Goal: Transaction & Acquisition: Purchase product/service

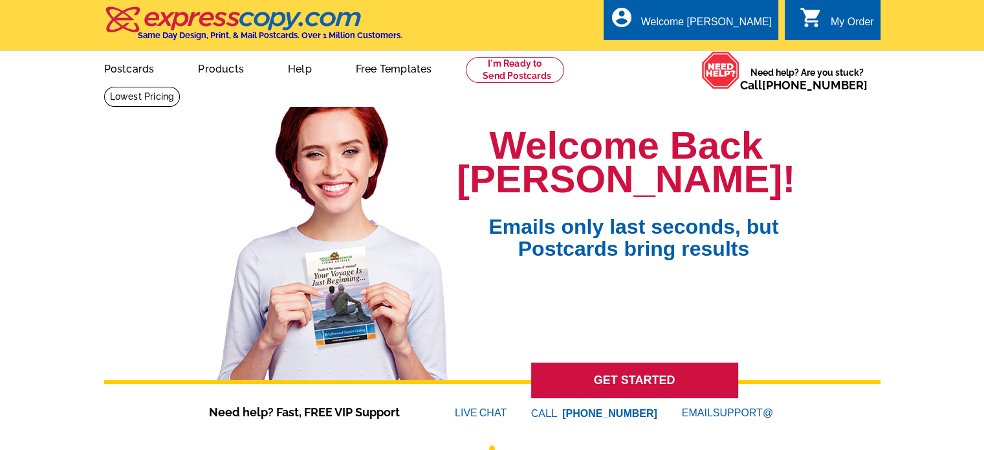
click at [617, 398] on link "GET STARTED" at bounding box center [634, 380] width 207 height 36
click at [626, 384] on link "GET STARTED" at bounding box center [634, 380] width 207 height 36
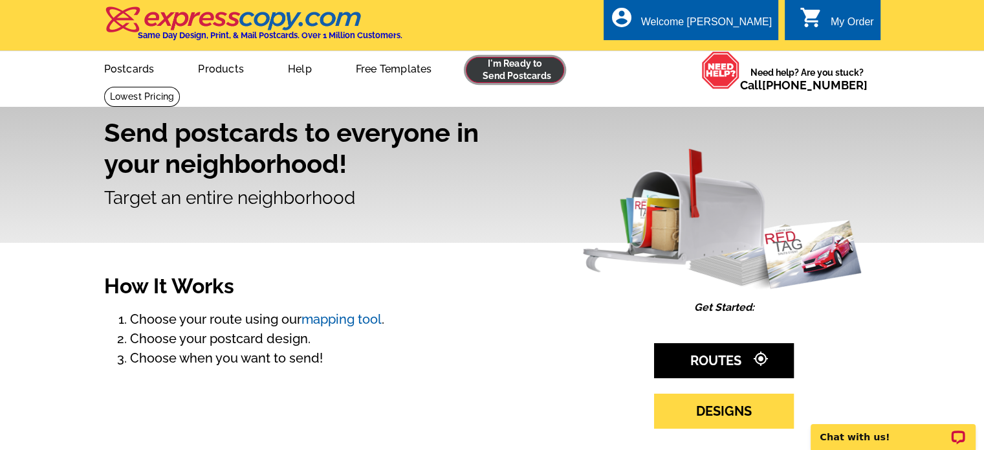
click at [503, 76] on link at bounding box center [515, 70] width 99 height 26
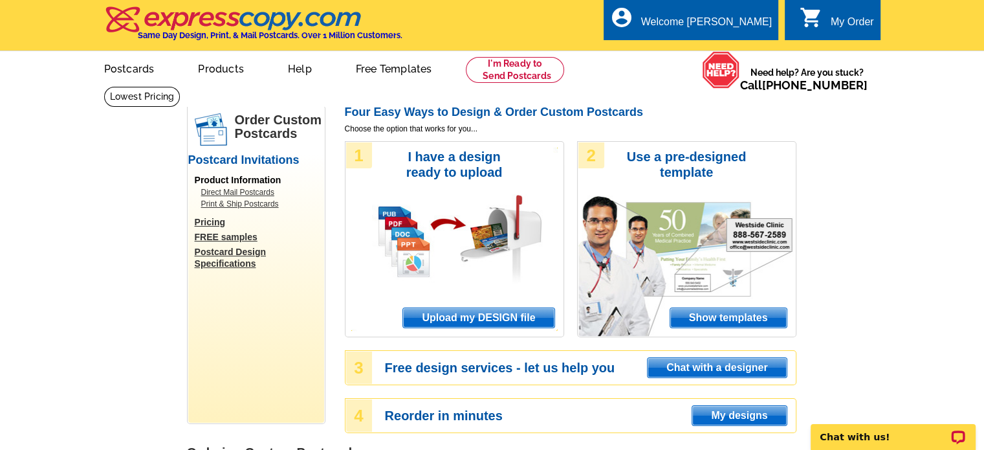
click at [457, 323] on span "Upload my DESIGN file" at bounding box center [478, 317] width 151 height 19
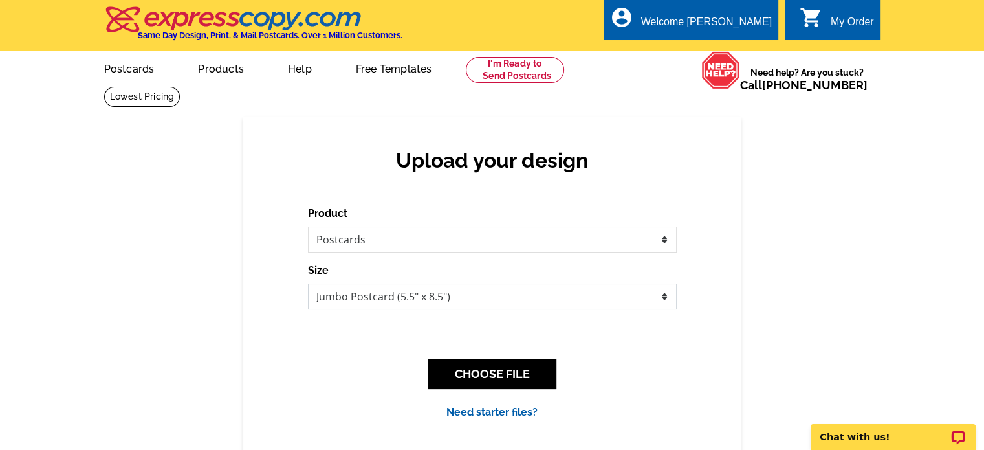
click at [333, 308] on select "Jumbo Postcard (5.5" x 8.5") Regular Postcard (4.25" x 5.6") Panoramic Postcard…" at bounding box center [492, 296] width 369 height 26
select select "1"
click at [308, 284] on select "Jumbo Postcard (5.5" x 8.5") Regular Postcard (4.25" x 5.6") Panoramic Postcard…" at bounding box center [492, 296] width 369 height 26
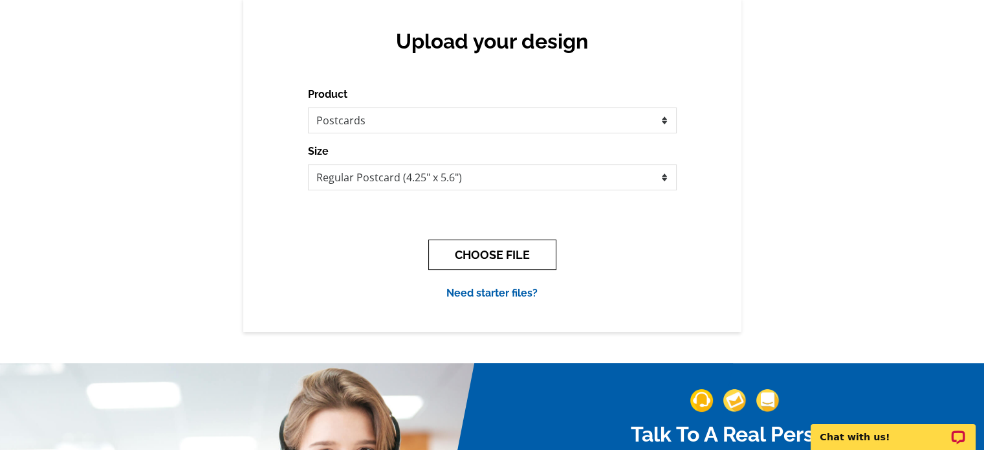
click at [464, 249] on button "CHOOSE FILE" at bounding box center [492, 254] width 128 height 30
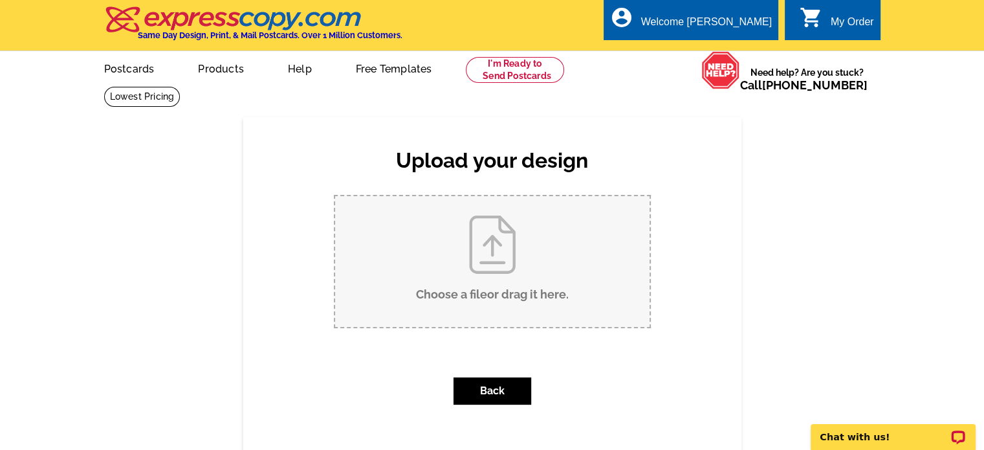
click at [422, 272] on input "Choose a file or drag it here ." at bounding box center [492, 261] width 314 height 131
type input "C:\fakepath\10.20.2025 PlaVada postcard JUST LISTED Higgins CABIN.pdf"
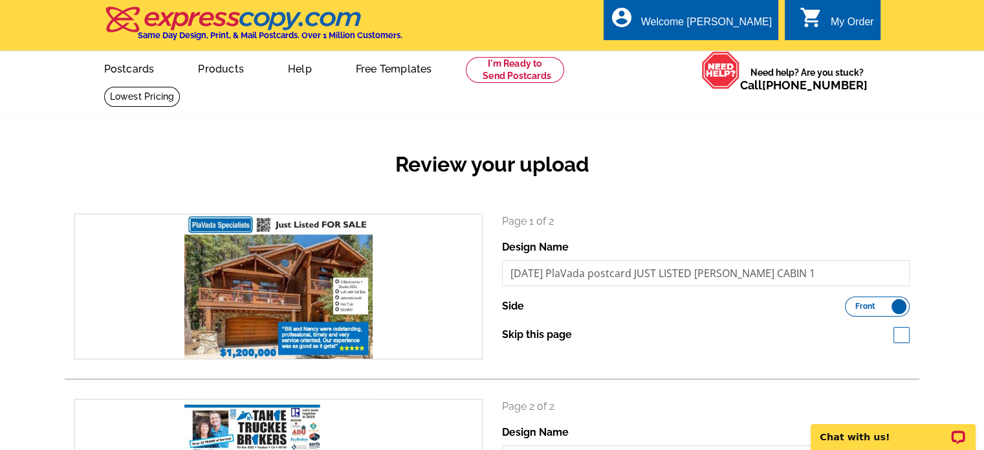
scroll to position [393, 0]
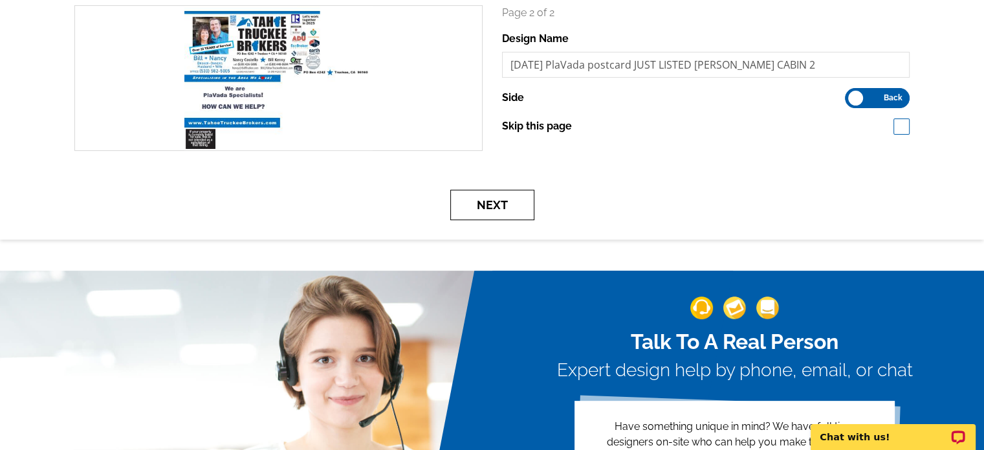
click at [494, 206] on button "Next" at bounding box center [492, 205] width 84 height 30
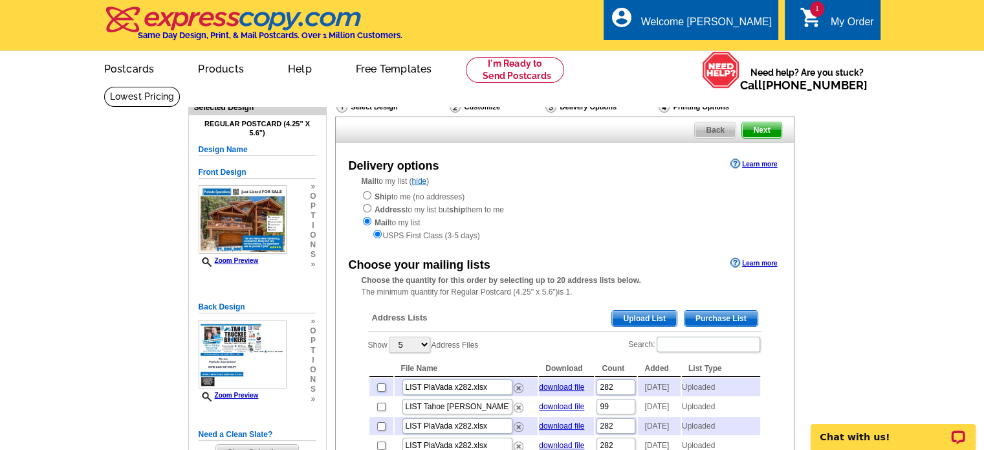
click at [380, 387] on input "checkbox" at bounding box center [381, 387] width 8 height 8
checkbox input "true"
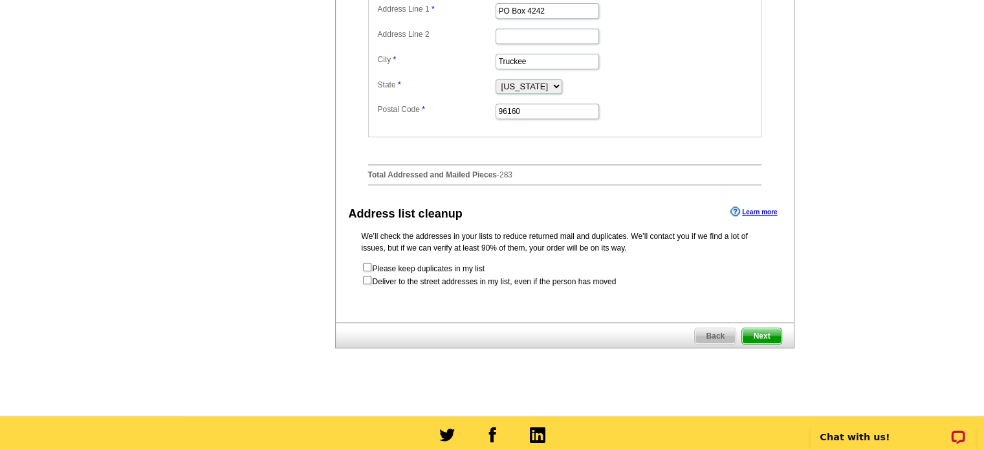
scroll to position [608, 0]
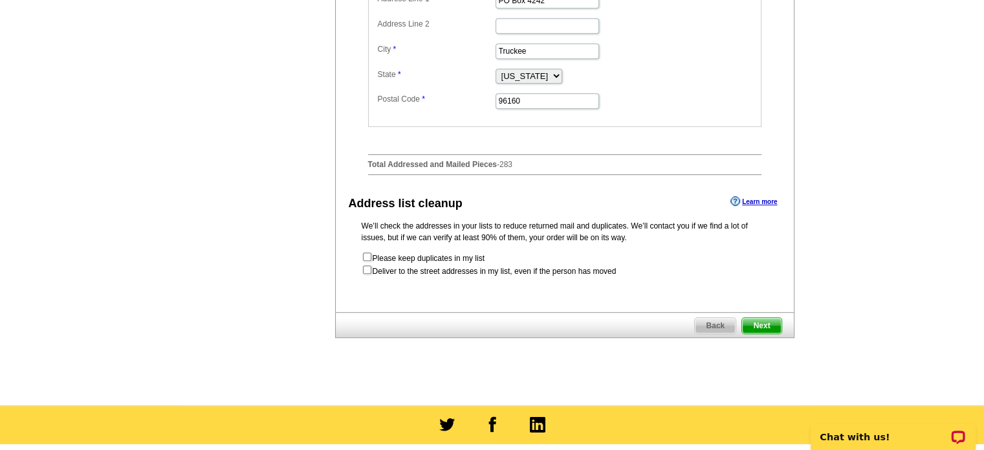
click at [769, 333] on span "Next" at bounding box center [761, 326] width 39 height 16
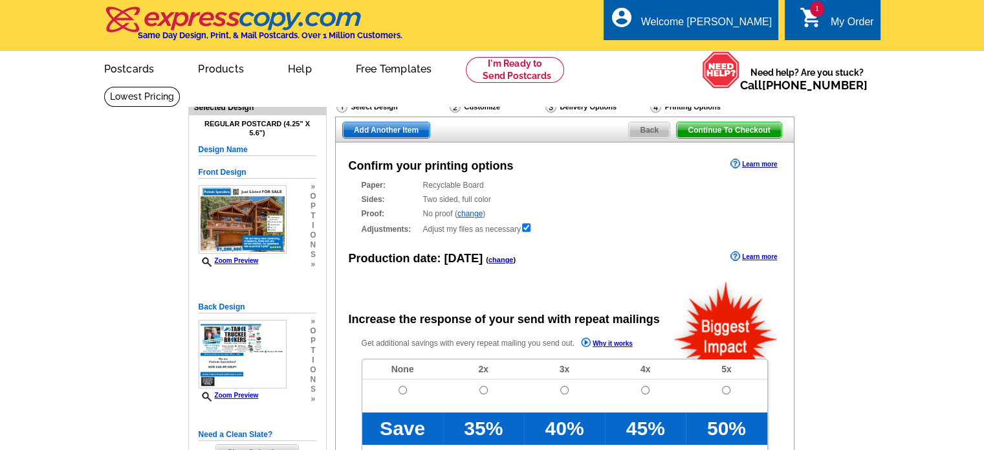
radio input "false"
click at [492, 263] on link "change" at bounding box center [500, 260] width 25 height 8
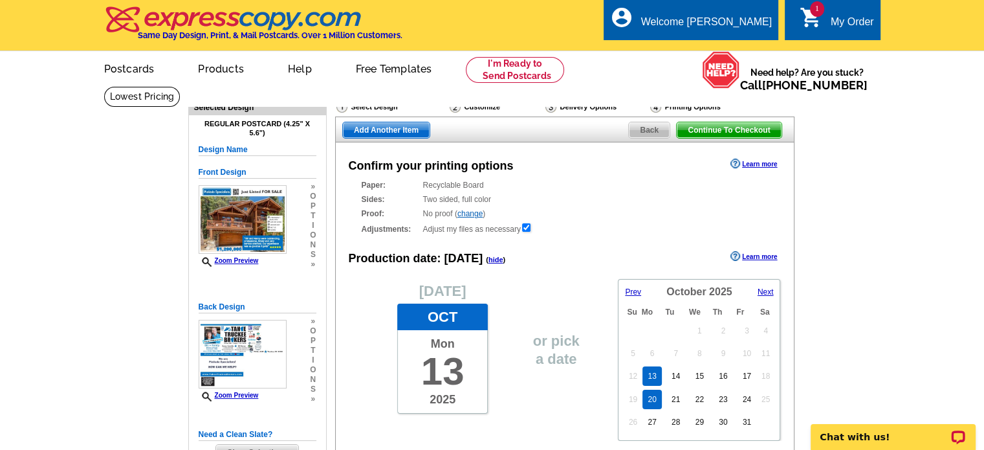
click at [647, 405] on link "20" at bounding box center [651, 398] width 19 height 19
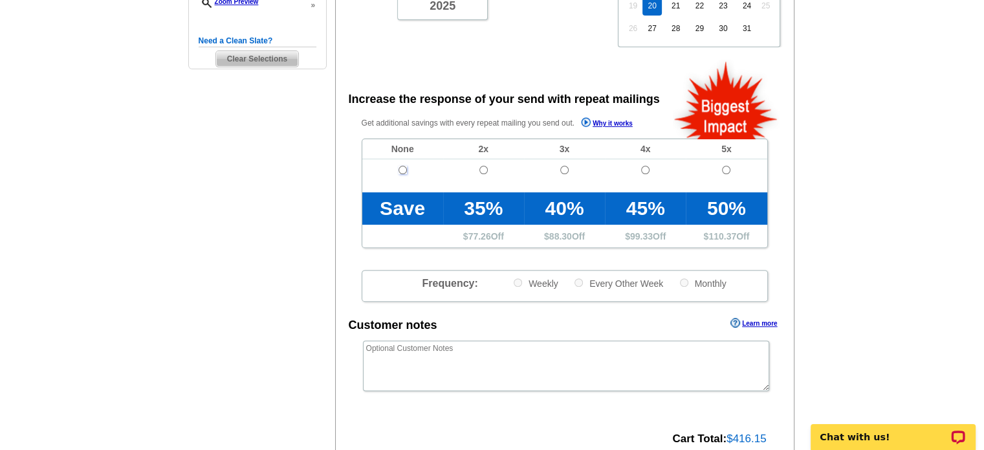
click at [398, 168] on input "radio" at bounding box center [402, 170] width 8 height 8
radio input "true"
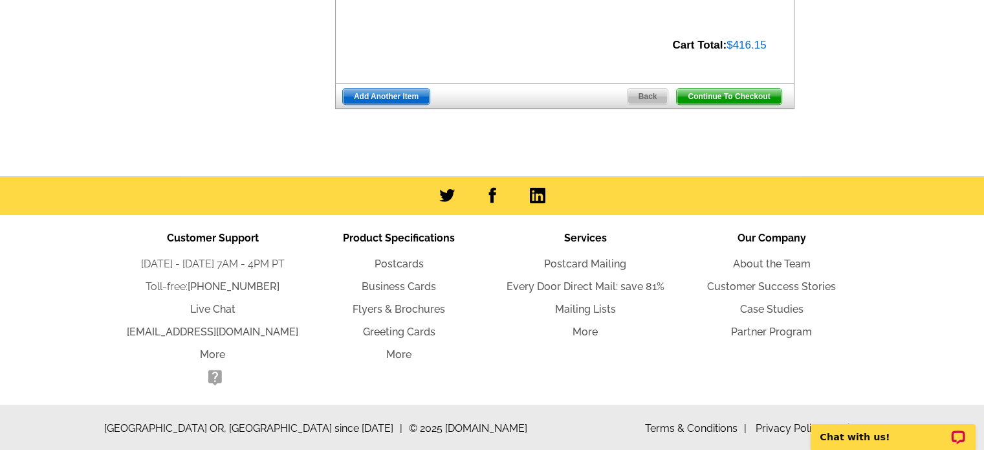
click at [761, 93] on span "Continue To Checkout" at bounding box center [729, 97] width 104 height 16
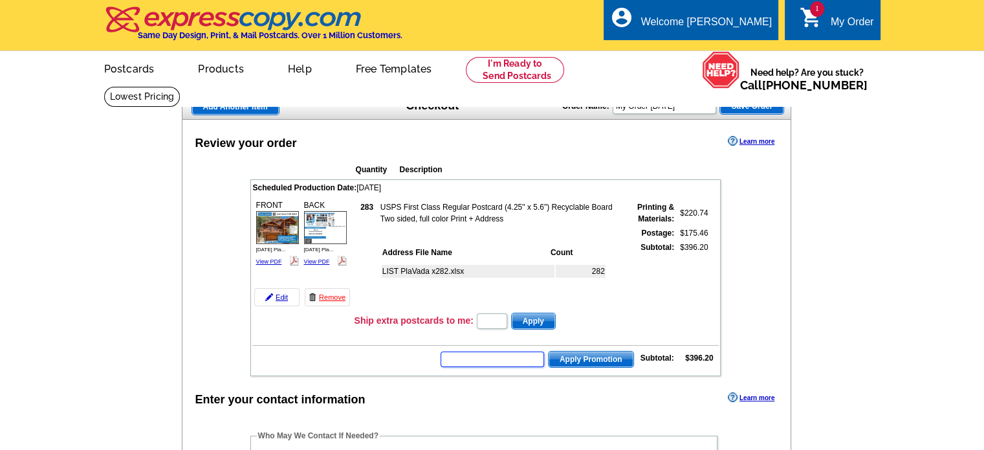
click at [448, 356] on input "text" at bounding box center [493, 359] width 104 height 16
paste input "SMS40m"
type input "SMS40m"
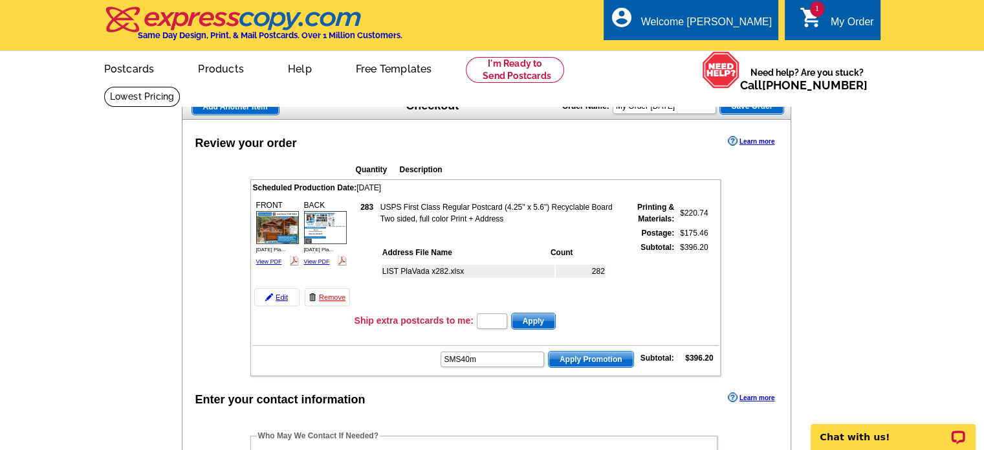
click at [571, 351] on span "Apply Promotion" at bounding box center [591, 359] width 85 height 16
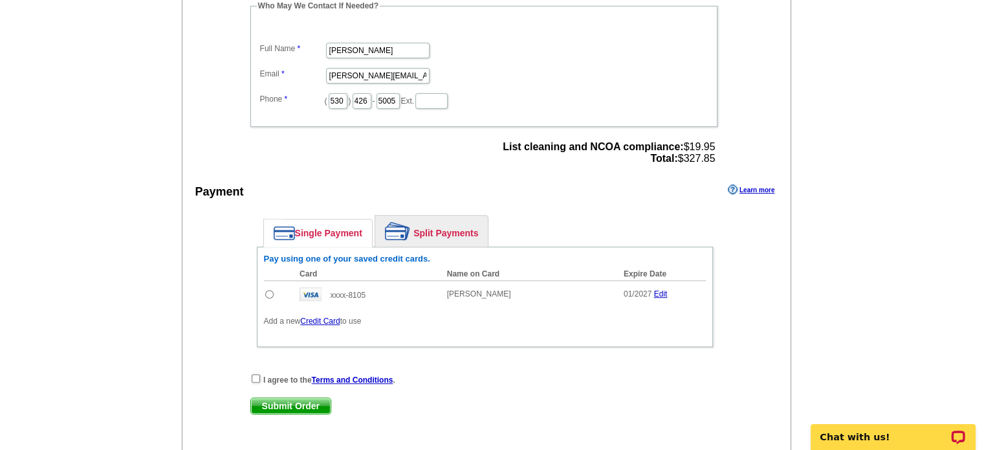
scroll to position [468, 0]
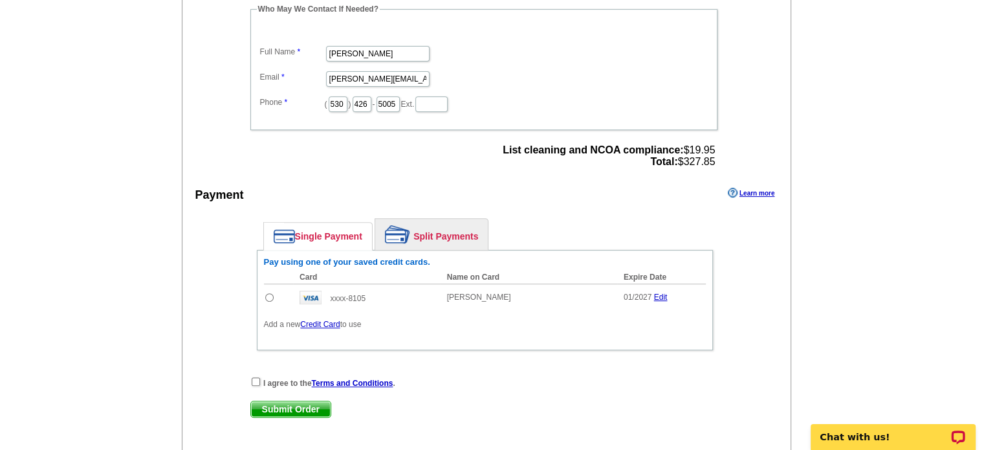
click at [268, 293] on input "radio" at bounding box center [269, 297] width 8 height 8
radio input "true"
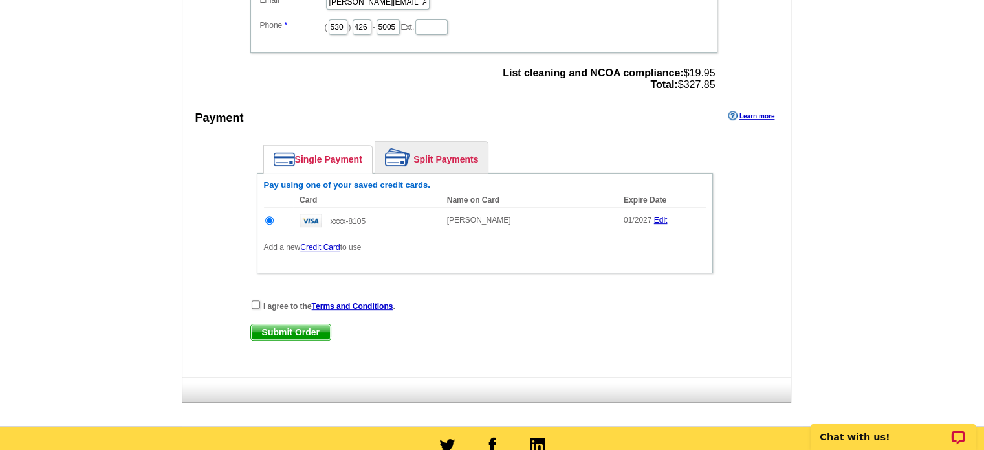
scroll to position [544, 0]
click at [254, 301] on input "checkbox" at bounding box center [256, 305] width 8 height 8
checkbox input "true"
click at [280, 329] on span "Submit Order" at bounding box center [291, 333] width 80 height 16
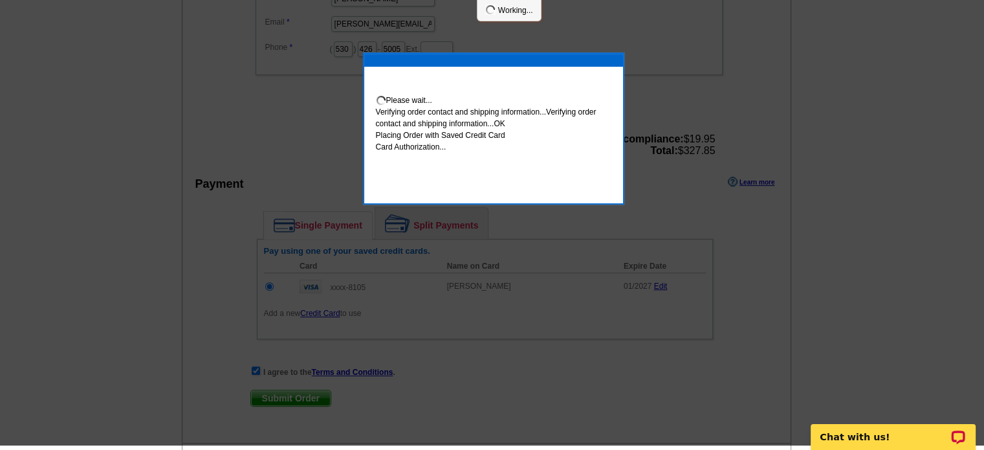
scroll to position [539, 0]
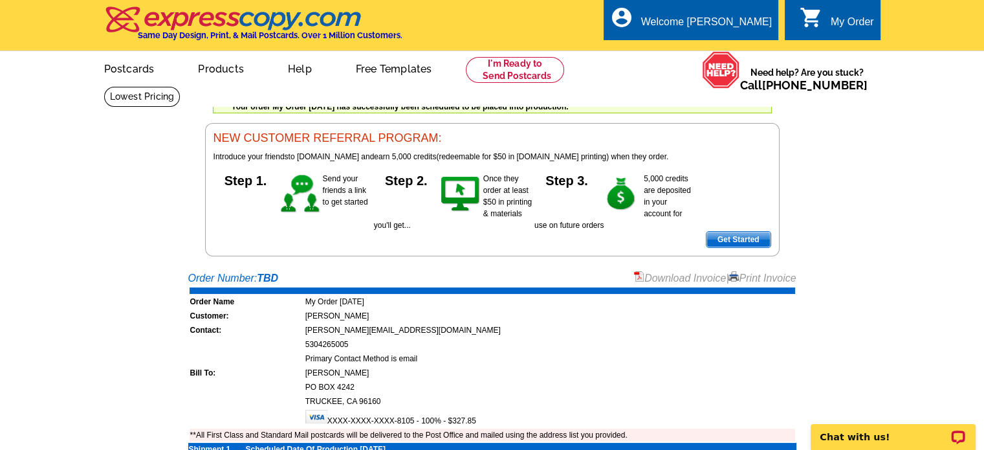
click at [680, 280] on link "Download Invoice" at bounding box center [680, 277] width 92 height 11
